Goal: Communication & Community: Ask a question

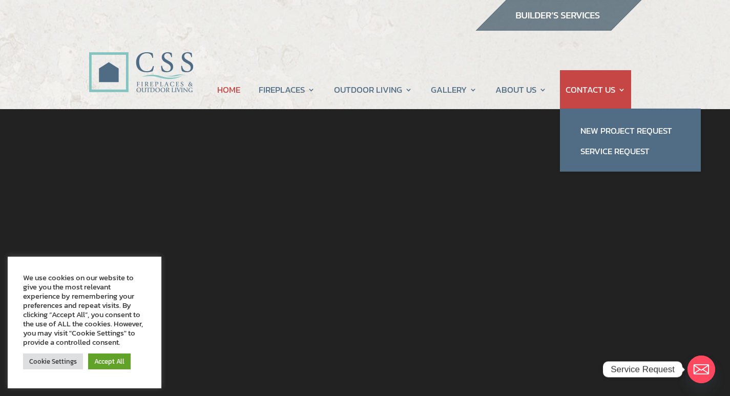
click at [586, 90] on link "CONTACT US" at bounding box center [596, 89] width 60 height 39
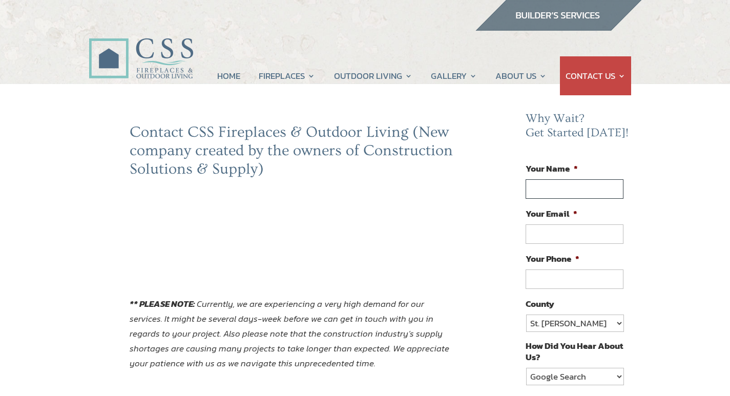
drag, startPoint x: 543, startPoint y: 190, endPoint x: 573, endPoint y: 196, distance: 30.9
click at [543, 190] on input "Your Name *" at bounding box center [574, 188] width 97 height 19
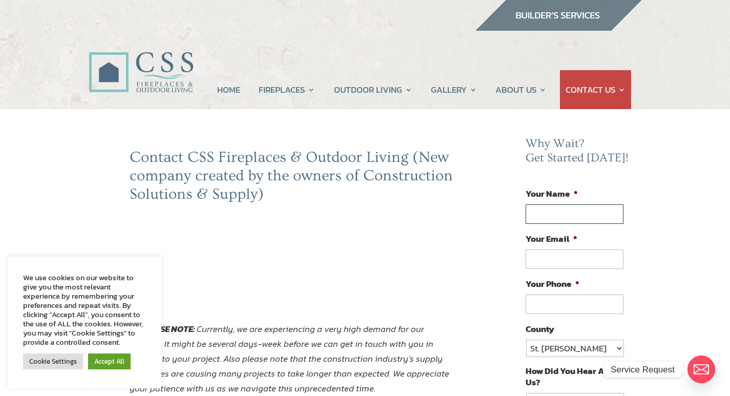
click at [584, 208] on input "Your Name *" at bounding box center [574, 213] width 97 height 19
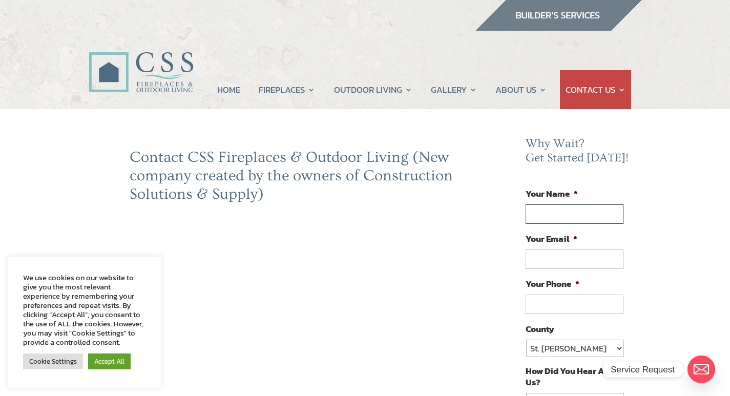
type input "Thomas Willliams"
type input "thomas@unionestimating.com"
type input "(816) 866-3560"
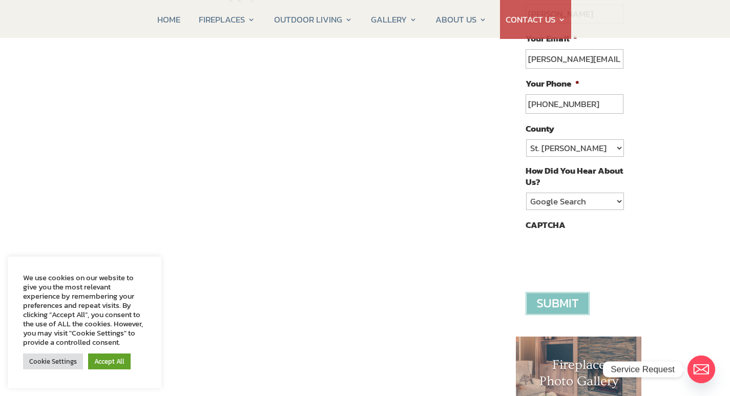
scroll to position [205, 0]
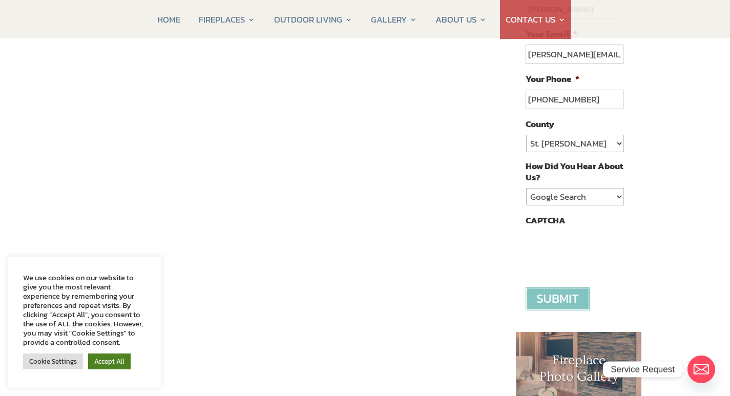
click at [106, 365] on link "Accept All" at bounding box center [109, 362] width 43 height 16
